Goal: Navigation & Orientation: Find specific page/section

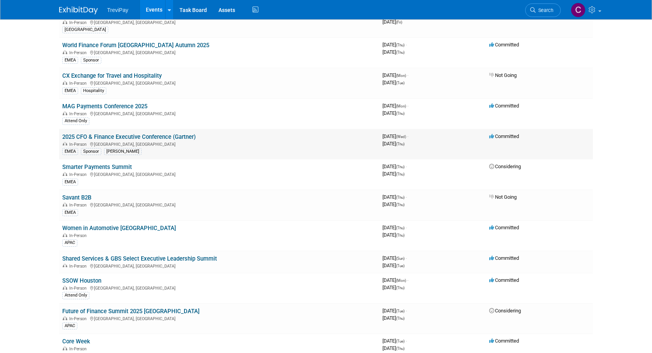
scroll to position [77, 0]
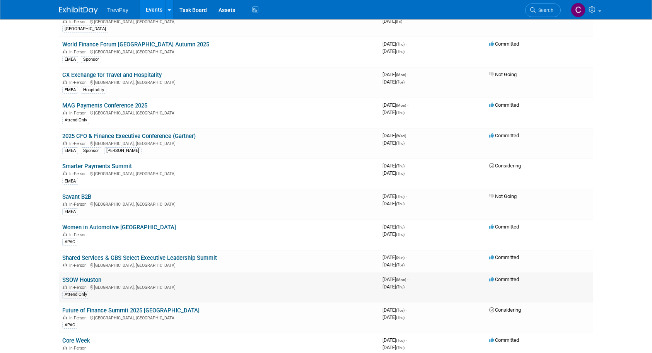
click at [80, 280] on link "SSOW Houston" at bounding box center [81, 279] width 39 height 7
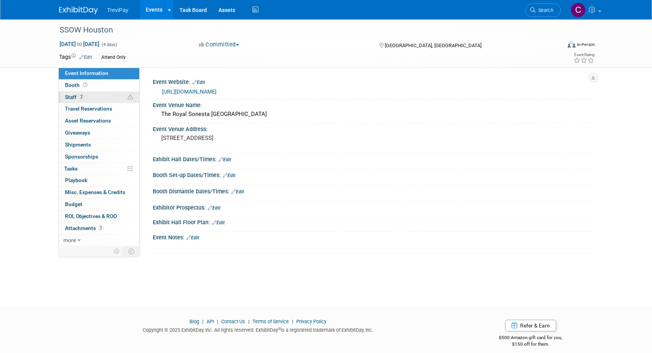
click at [102, 96] on link "2 Staff 2" at bounding box center [99, 98] width 80 height 12
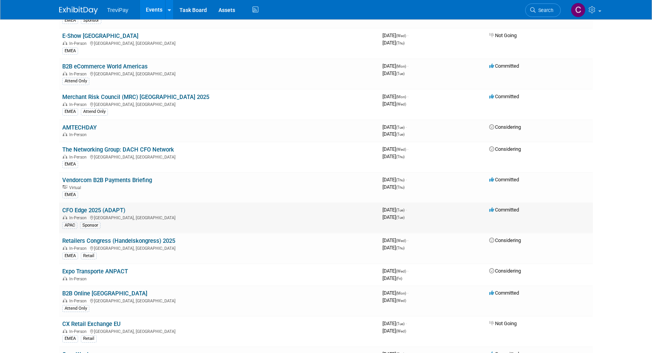
scroll to position [966, 0]
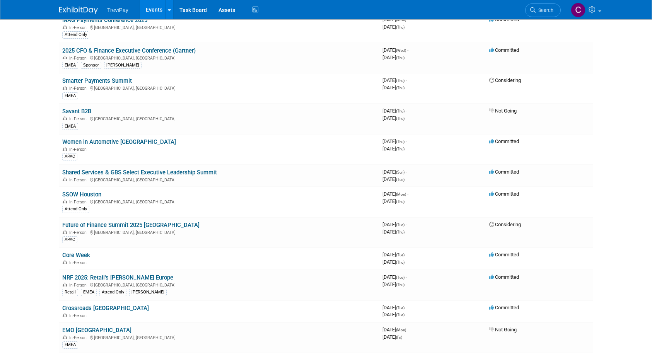
scroll to position [271, 0]
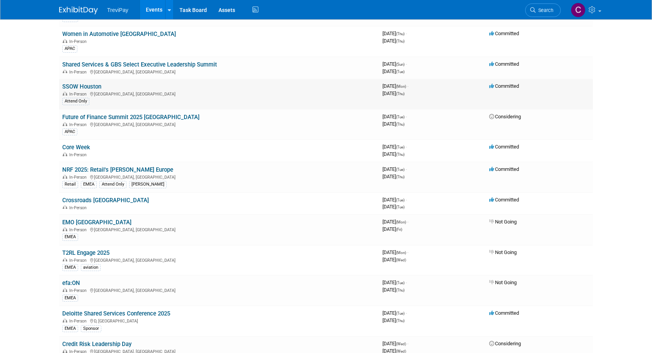
click at [85, 87] on link "SSOW Houston" at bounding box center [81, 86] width 39 height 7
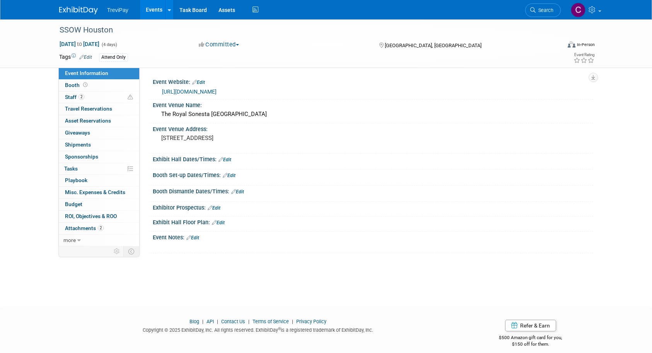
click at [216, 90] on link "https://www.ssonetwork.com/events-shared-services-week-autumn" at bounding box center [189, 92] width 54 height 6
